Goal: Find contact information: Find contact information

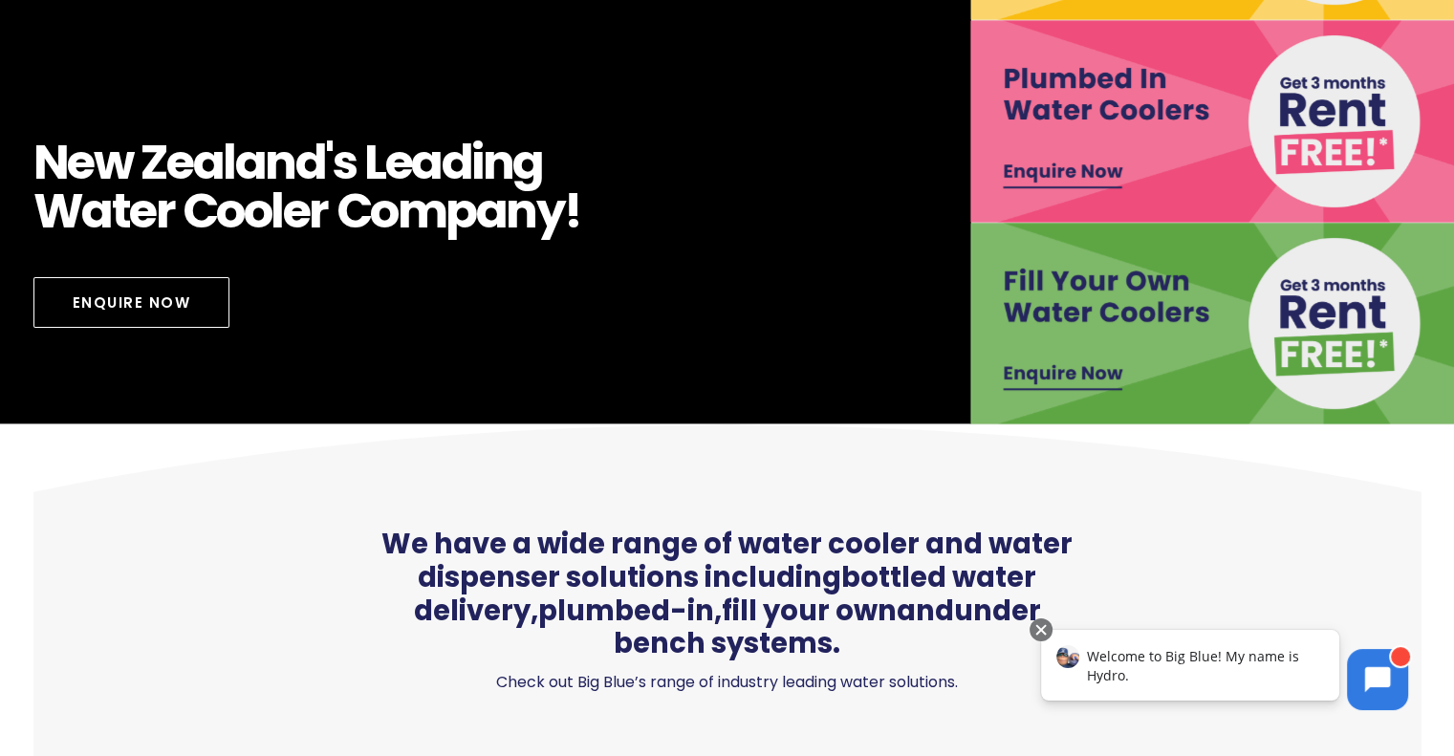
scroll to position [294, 0]
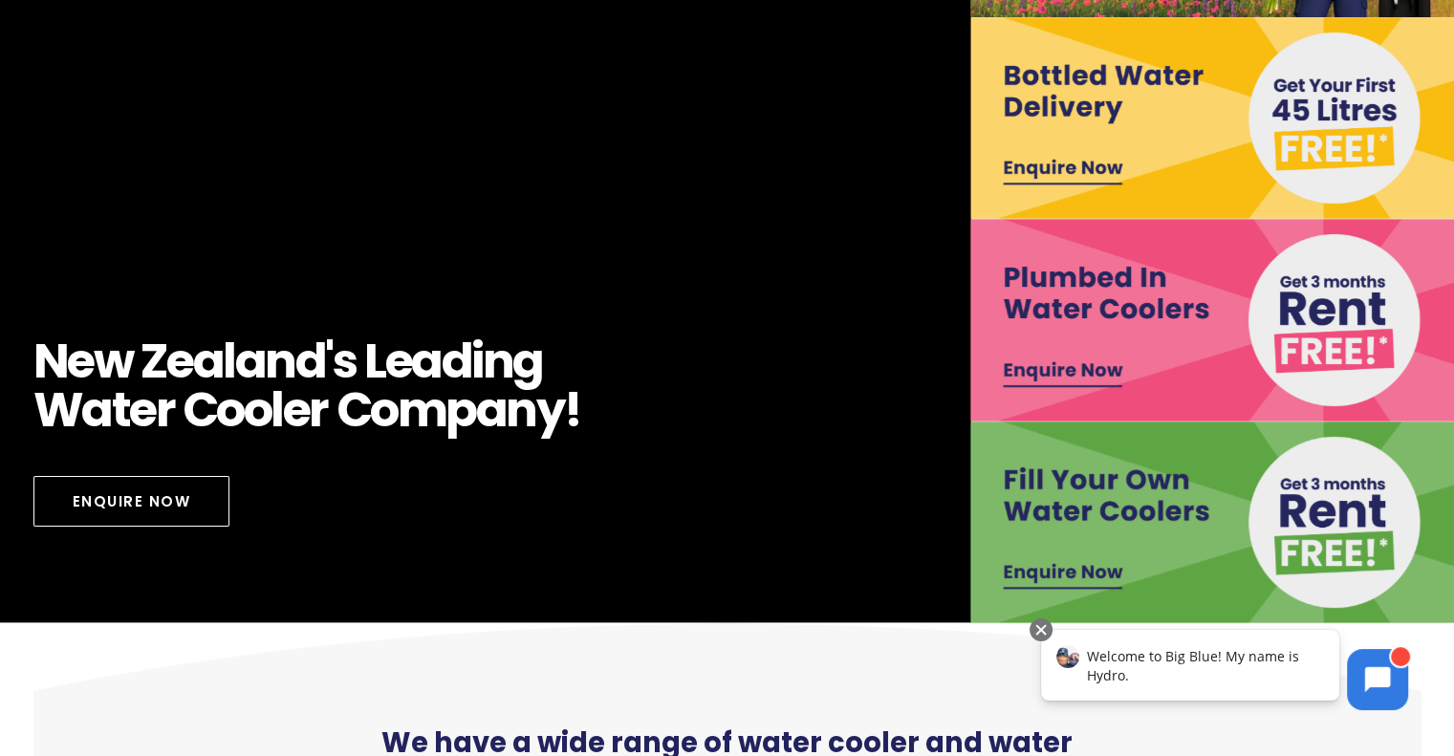
click at [1064, 381] on img at bounding box center [1214, 320] width 486 height 202
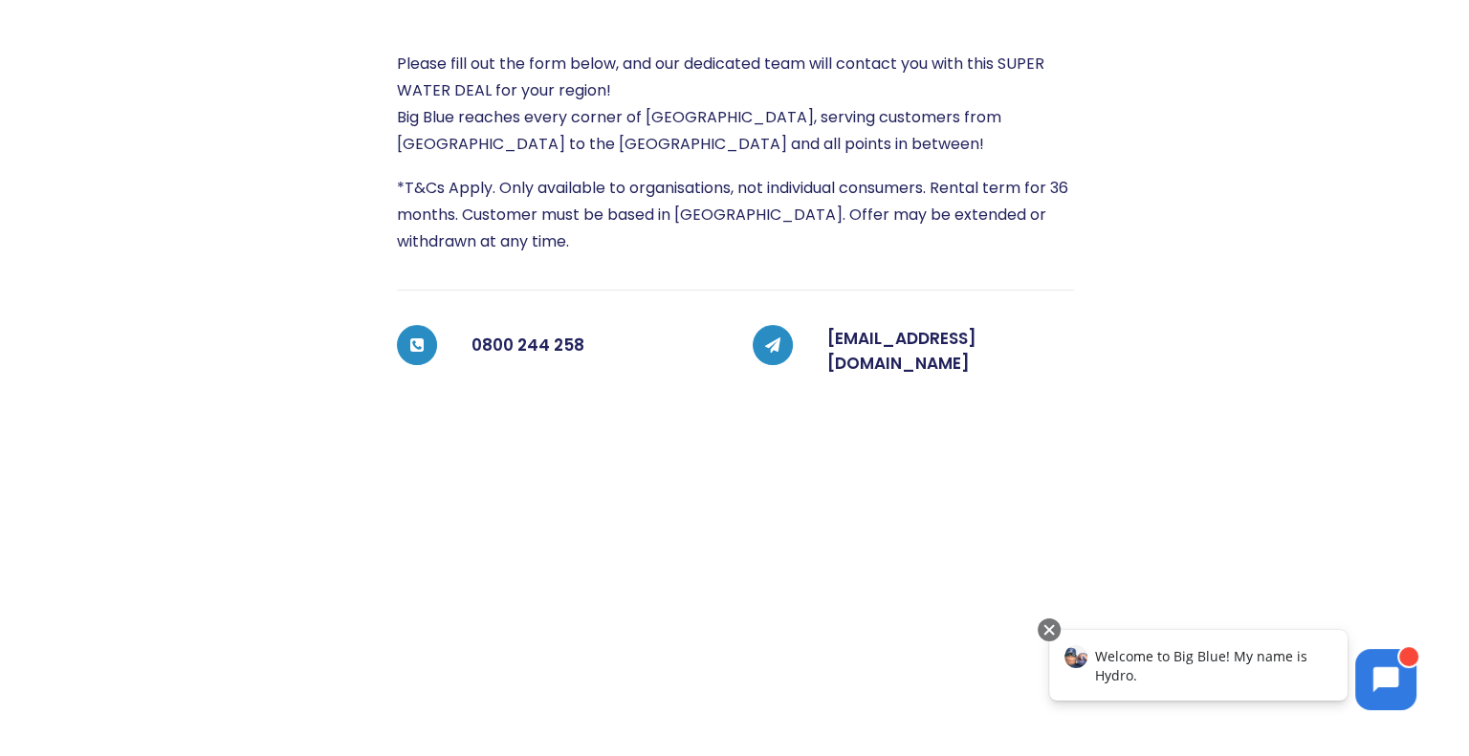
scroll to position [450, 0]
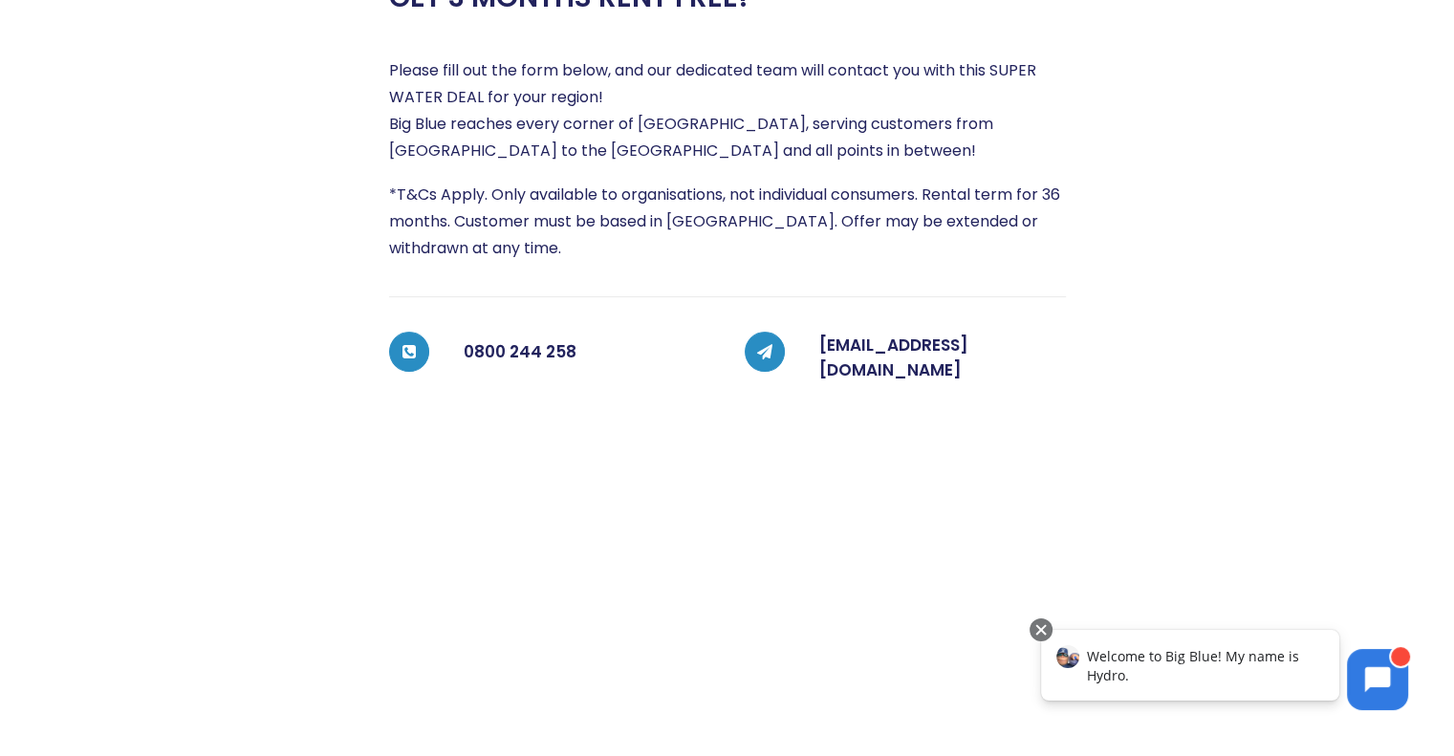
drag, startPoint x: 1457, startPoint y: 119, endPoint x: 1468, endPoint y: 241, distance: 122.8
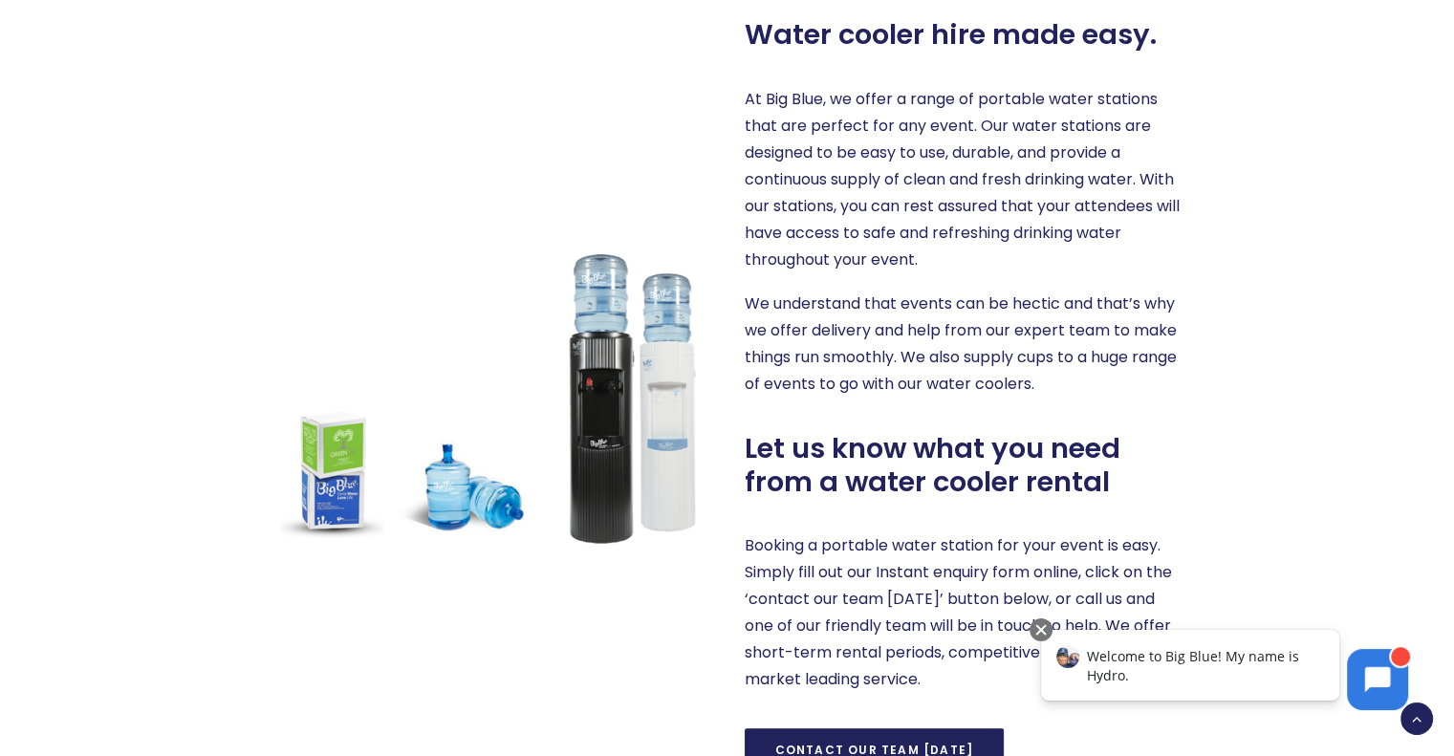
scroll to position [815, 0]
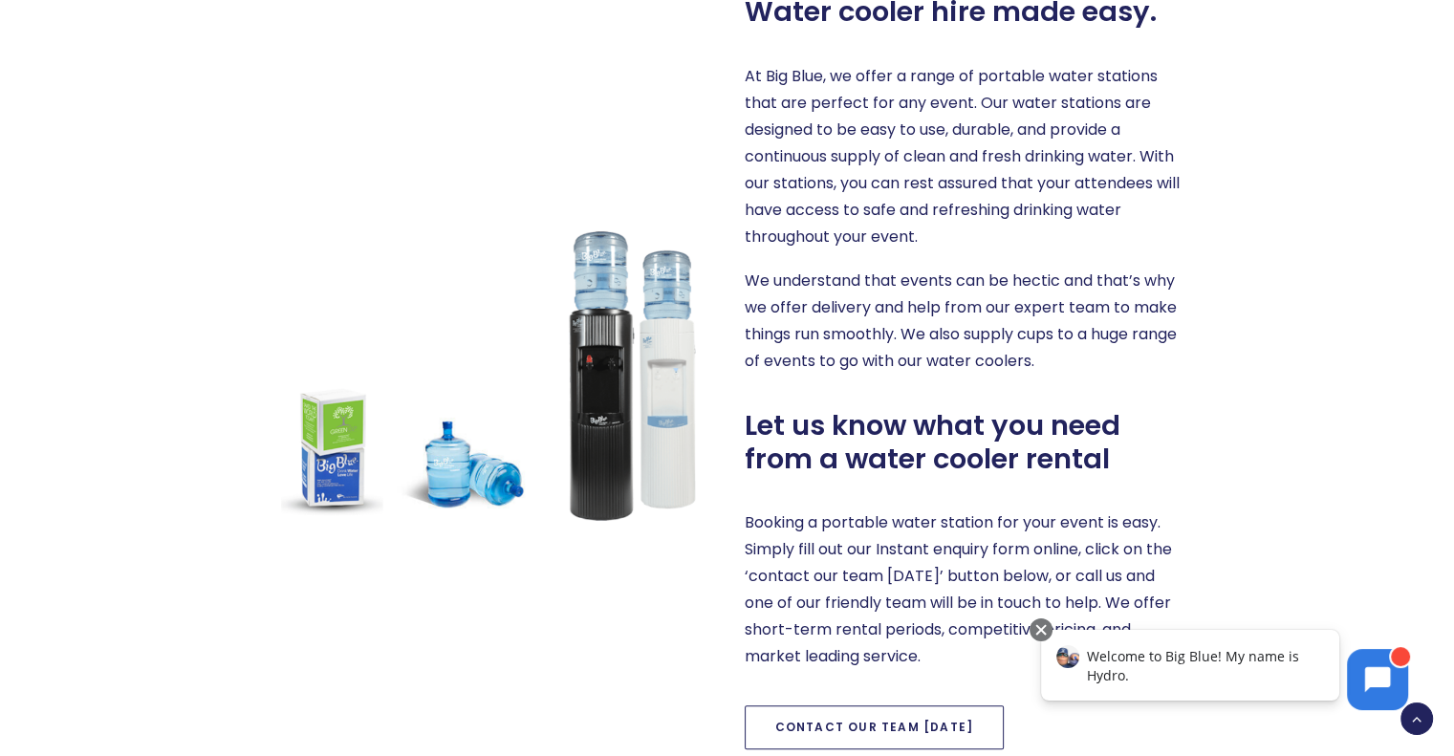
click at [818, 728] on link "Contact our team [DATE]" at bounding box center [875, 728] width 260 height 44
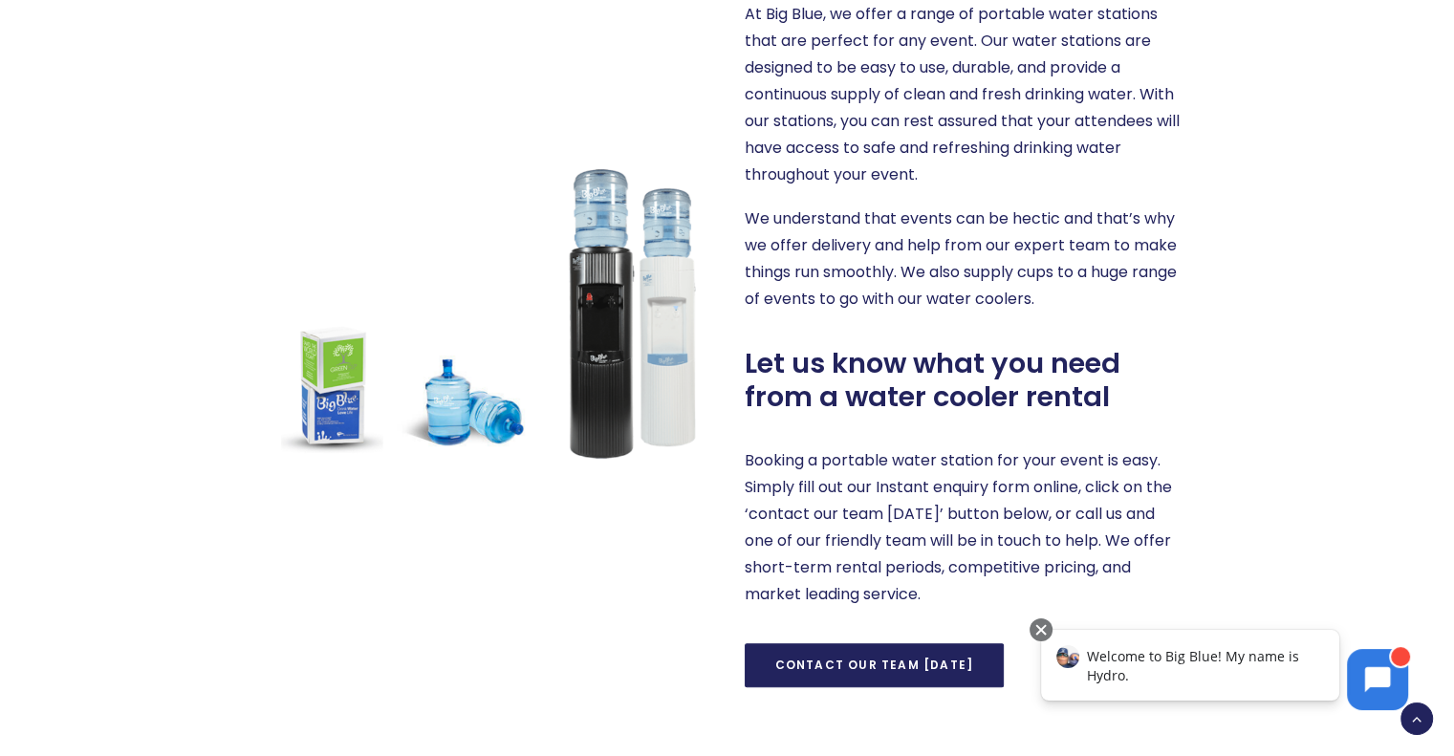
scroll to position [910, 0]
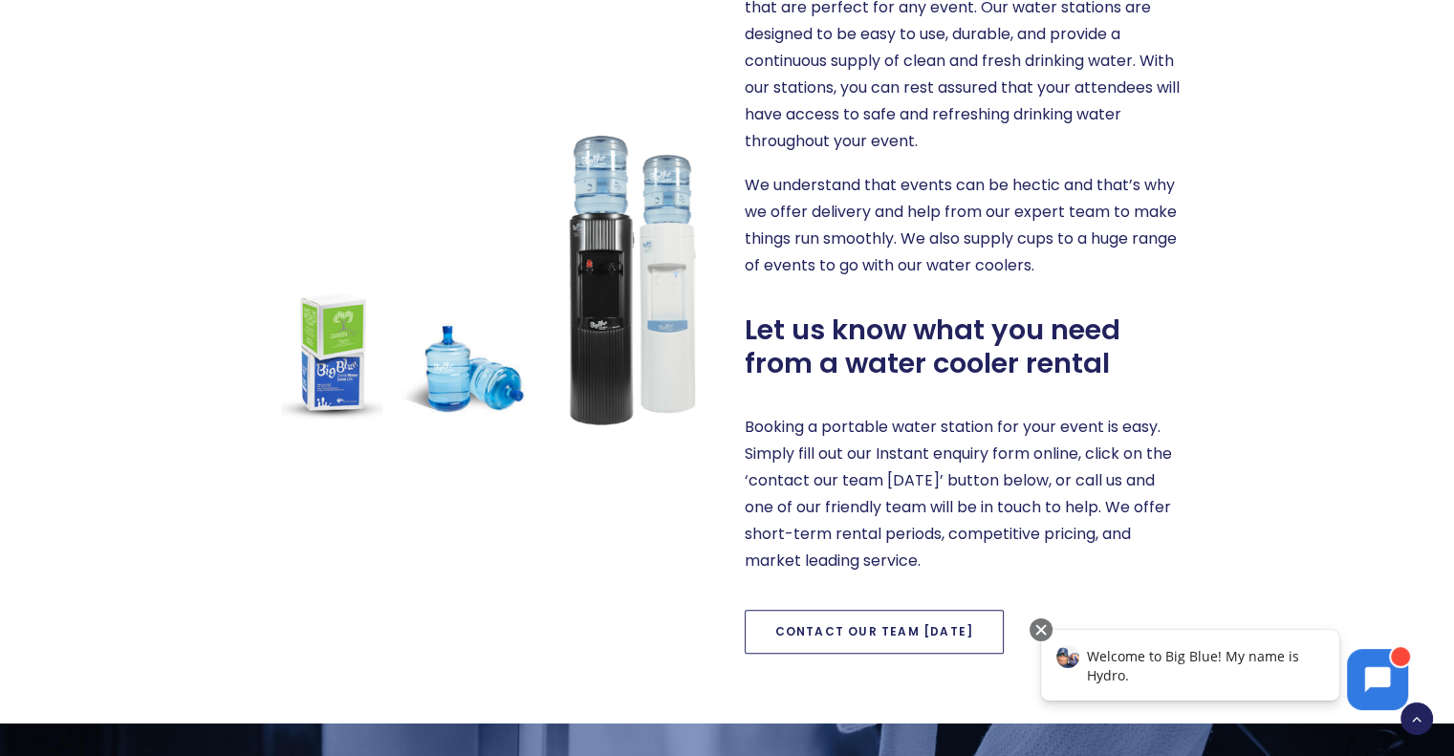
click at [909, 641] on link "Contact our team [DATE]" at bounding box center [875, 632] width 260 height 44
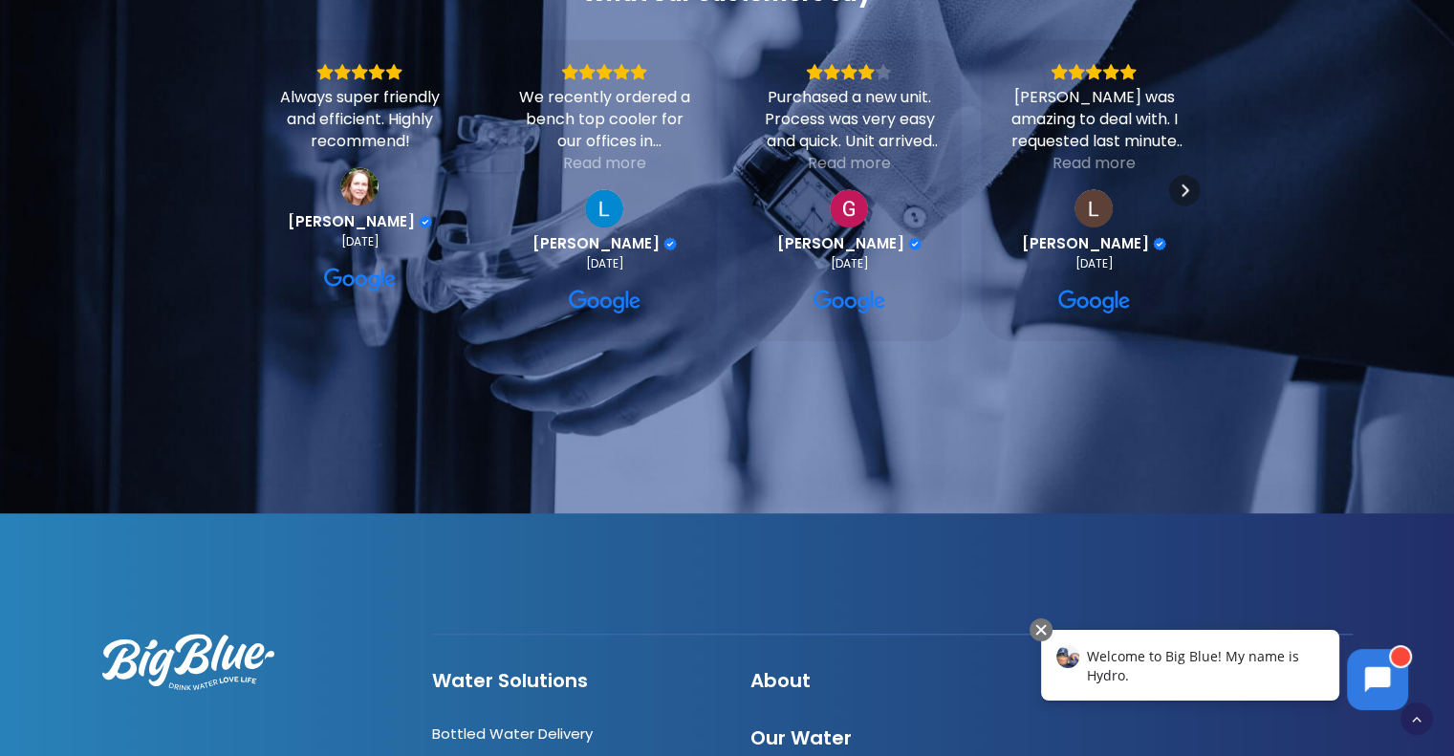
scroll to position [1794, 0]
